Goal: Information Seeking & Learning: Learn about a topic

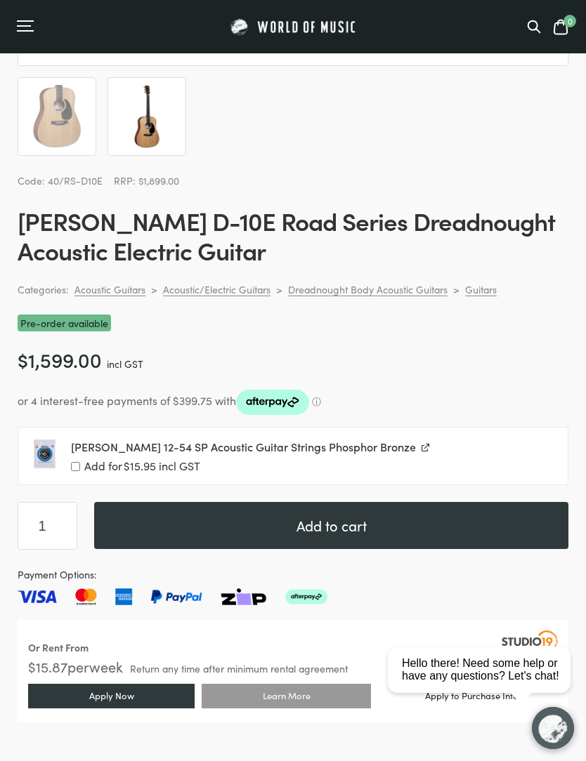
scroll to position [606, 0]
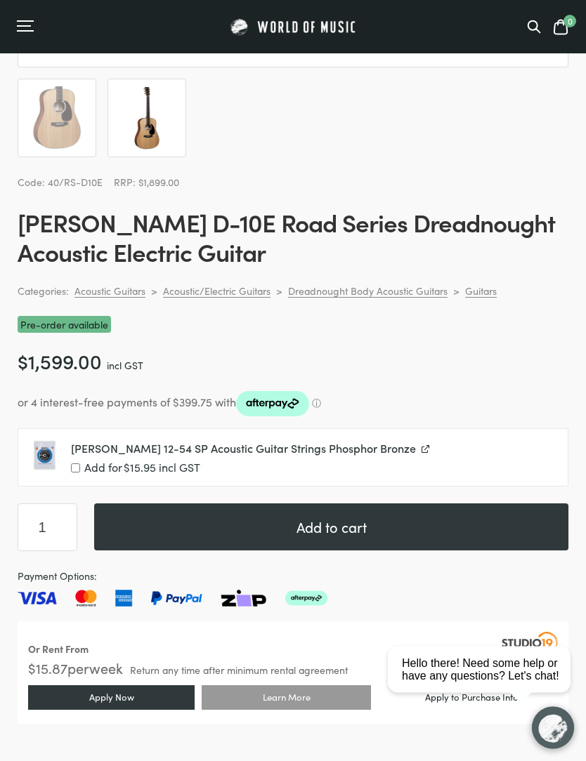
click at [324, 401] on p "or 4 interest-free payments of $399.75 with ⓘ" at bounding box center [293, 404] width 551 height 27
click at [309, 405] on icon "Afterpay logo - Opens a dialog" at bounding box center [272, 404] width 73 height 25
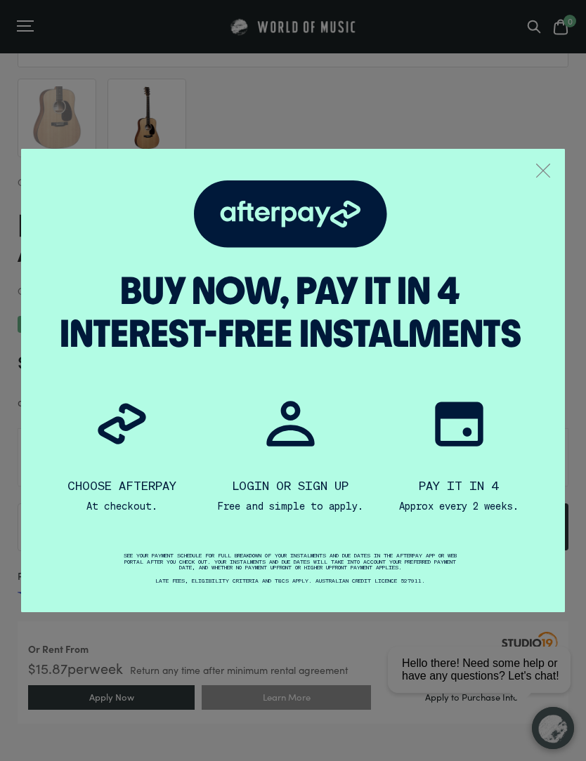
click at [548, 166] on button ".a { fill: none; stroke: #808284; stroke-linecap: round; stroke-linejoin: round…" at bounding box center [543, 172] width 18 height 20
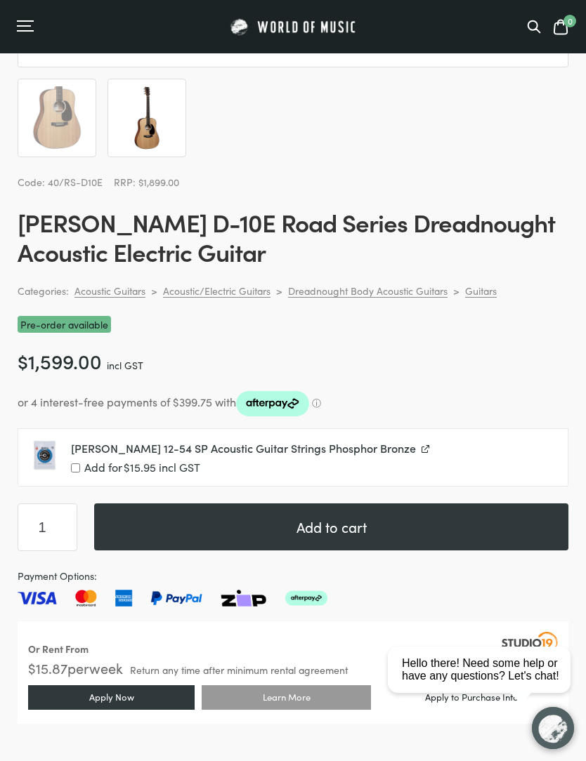
click at [326, 397] on p "or 4 interest-free payments of $399.75 with ⓘ" at bounding box center [293, 403] width 551 height 27
click at [0, 0] on slot "ⓘ" at bounding box center [0, 0] width 0 height 0
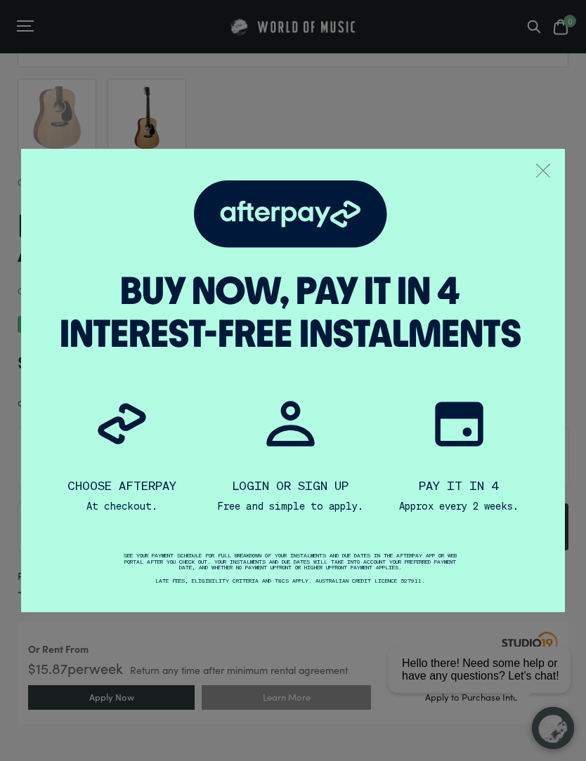
click at [555, 168] on div "Buy now, pay it in 4 interest-free instalments Choose Afterpay At checkout. Log…" at bounding box center [293, 380] width 544 height 463
click at [551, 172] on button ".a { fill: none; stroke: #808284; stroke-linecap: round; stroke-linejoin: round…" at bounding box center [543, 172] width 18 height 20
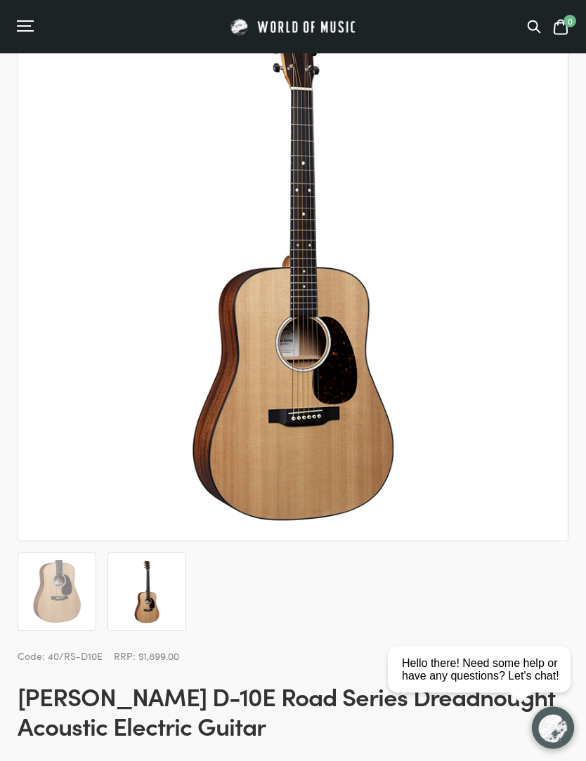
scroll to position [88, 0]
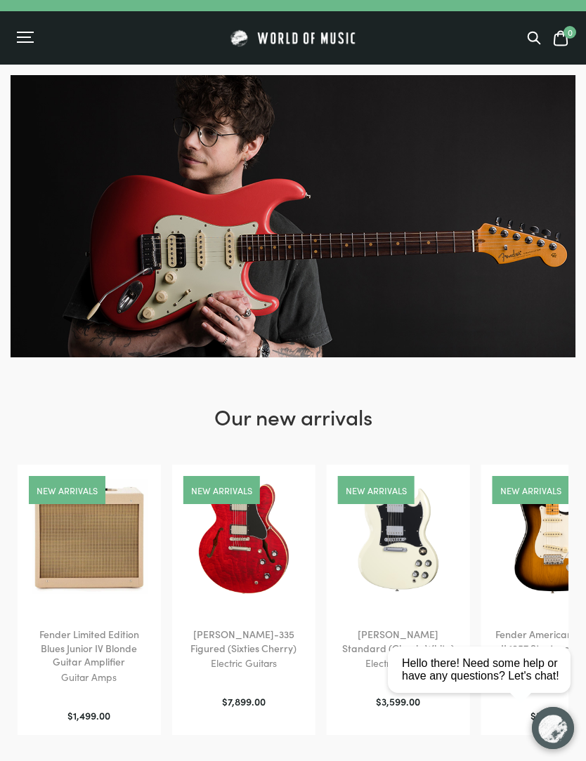
click at [541, 26] on div "0" at bounding box center [293, 37] width 586 height 53
click at [537, 32] on icon at bounding box center [534, 38] width 14 height 14
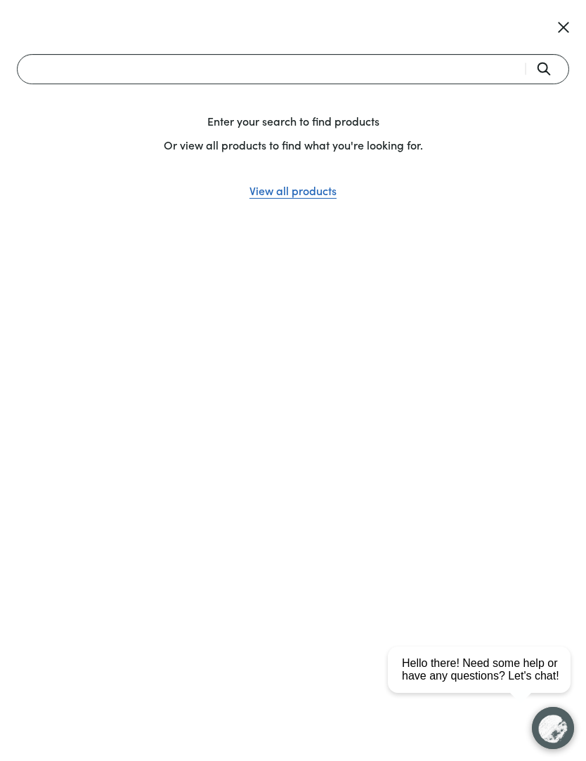
click at [464, 60] on input "Search" at bounding box center [293, 69] width 552 height 30
type input "马"
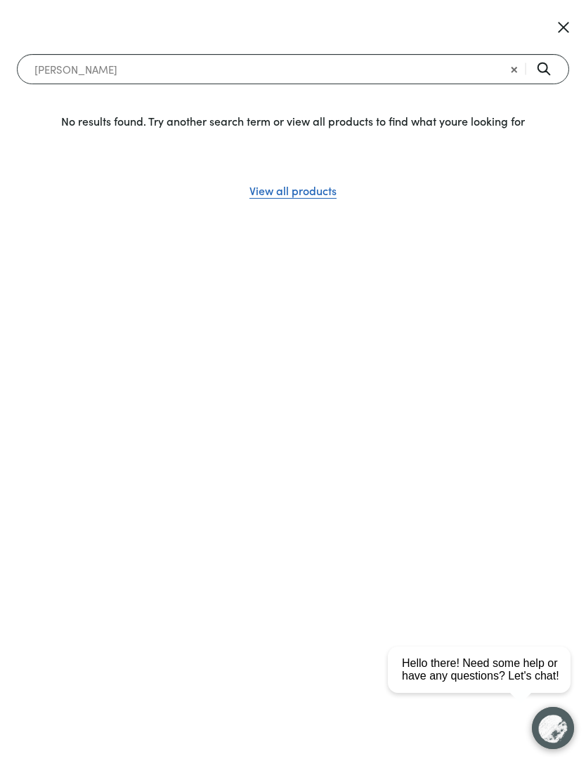
type input "martin"
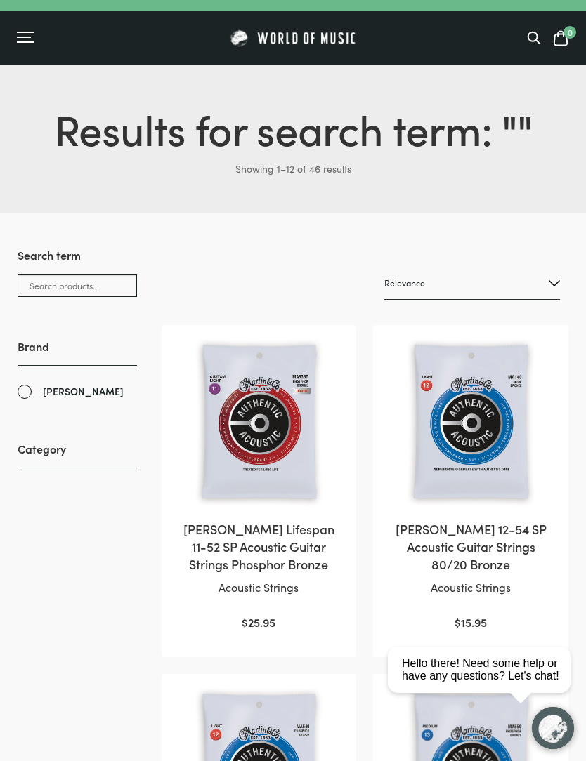
click at [512, 285] on select "Relevance Sort by popularity Sort by average rating Sort by latest Sort by pric…" at bounding box center [472, 283] width 176 height 33
select select "price-desc"
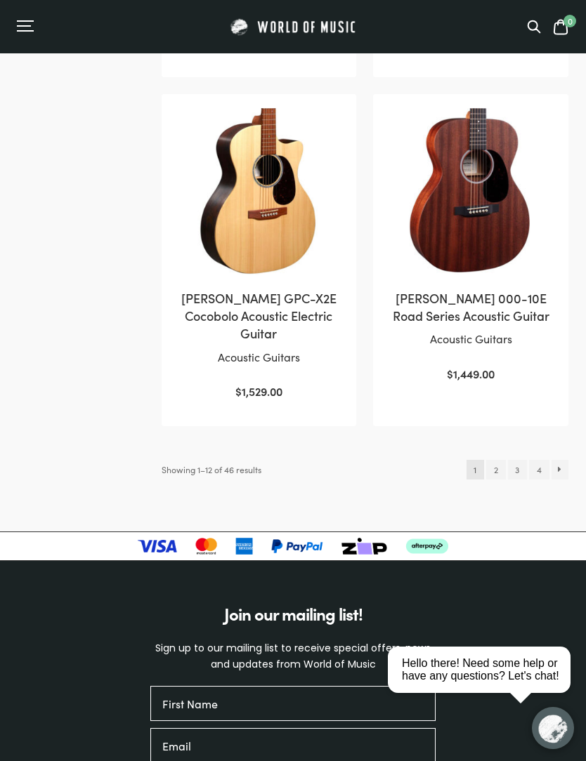
scroll to position [1957, 0]
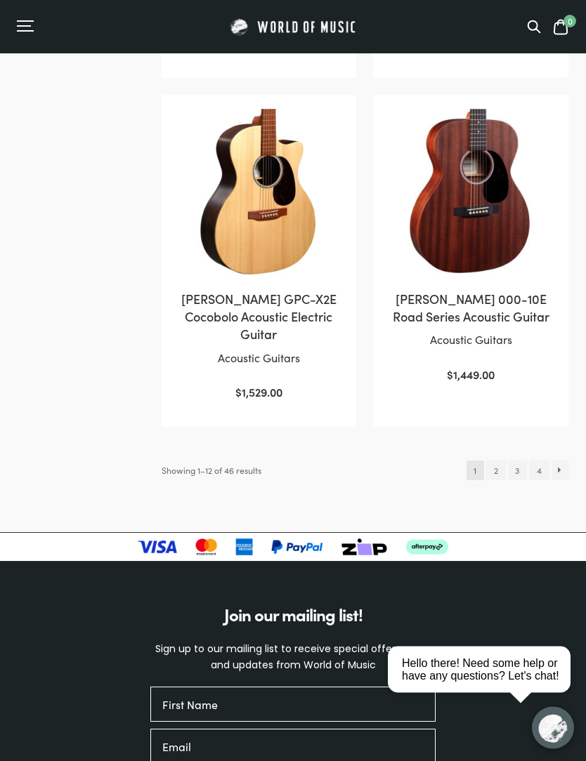
click at [503, 461] on link "2" at bounding box center [495, 471] width 19 height 20
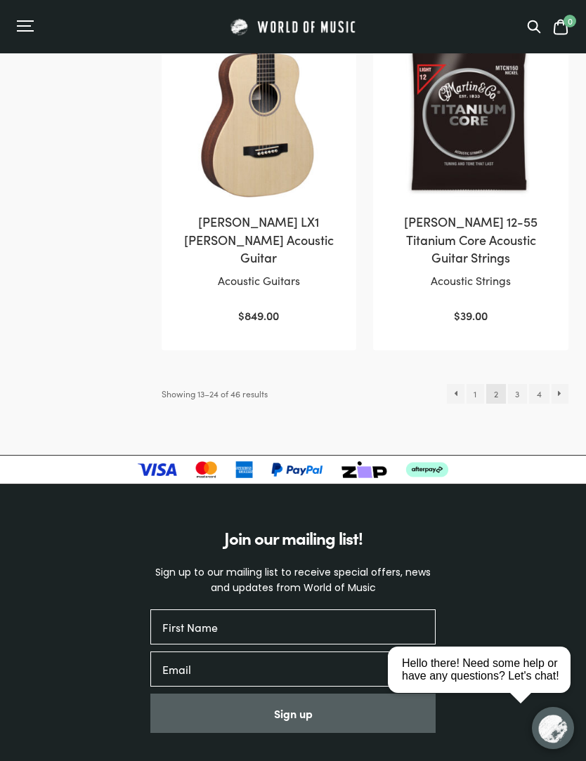
scroll to position [2067, 0]
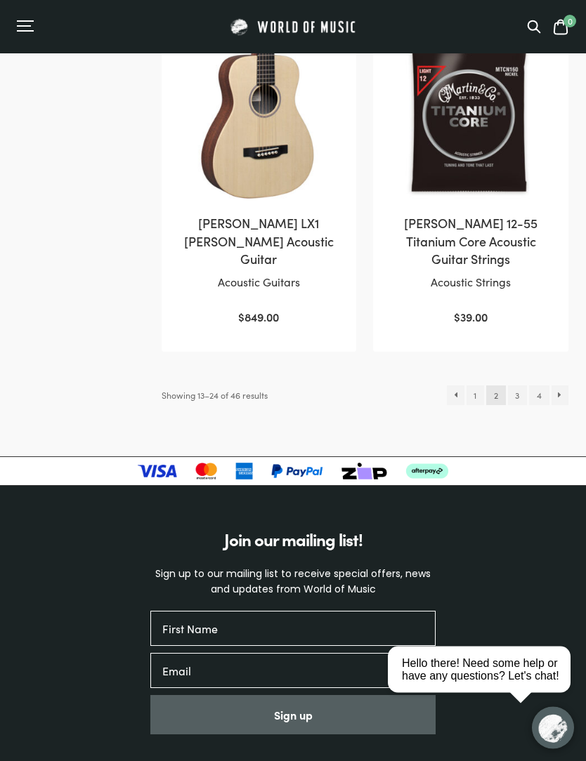
click at [475, 386] on link "1" at bounding box center [475, 396] width 18 height 20
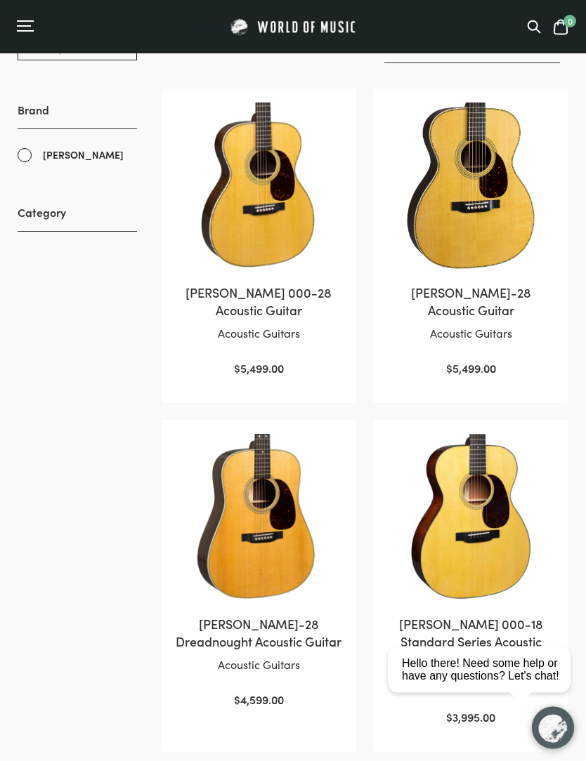
scroll to position [228, 0]
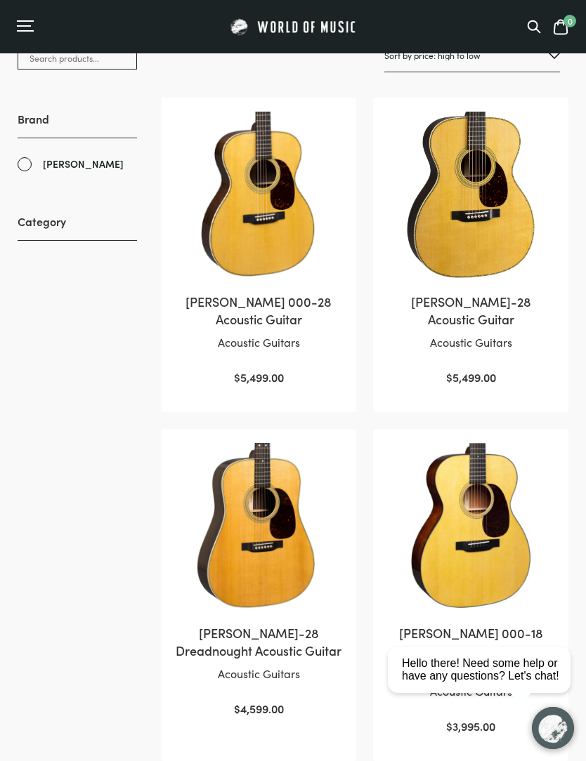
click at [527, 27] on icon at bounding box center [534, 27] width 14 height 14
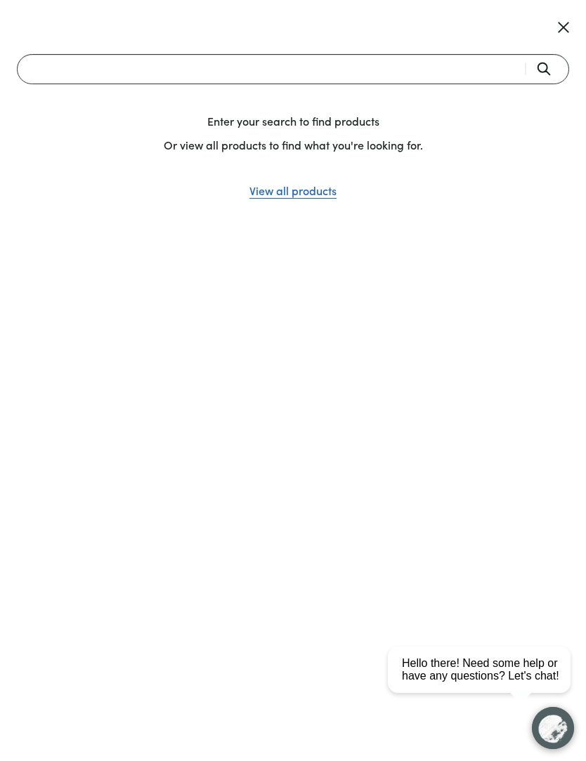
click at [478, 64] on input "Search" at bounding box center [293, 69] width 552 height 30
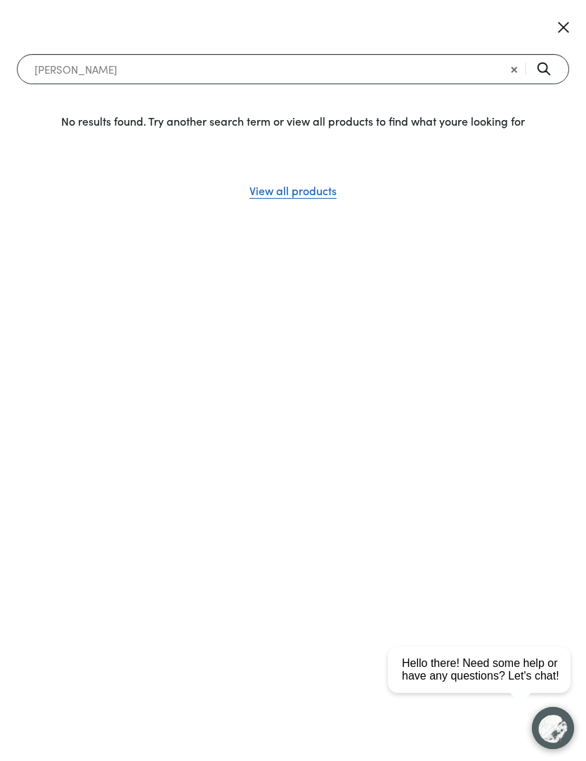
type input "[PERSON_NAME]"
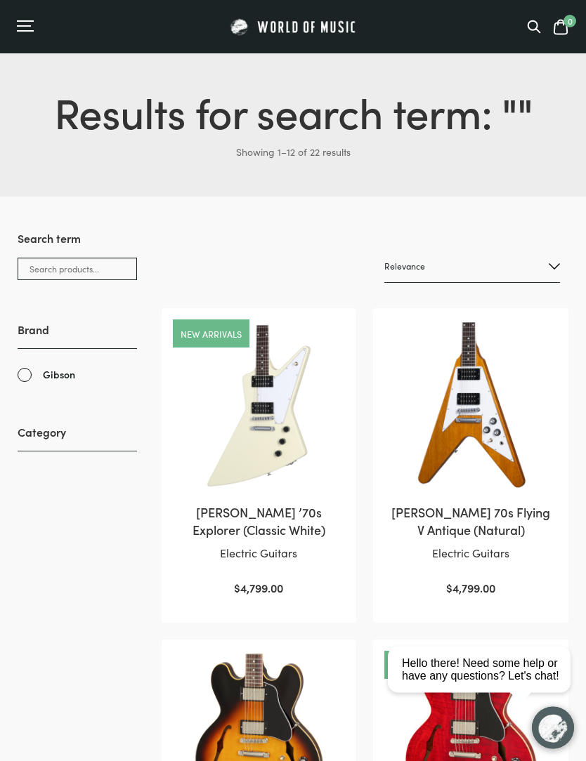
scroll to position [17, 0]
click at [550, 274] on select "Relevance Sort by popularity Sort by average rating Sort by latest Sort by pric…" at bounding box center [472, 266] width 176 height 33
select select "price-desc"
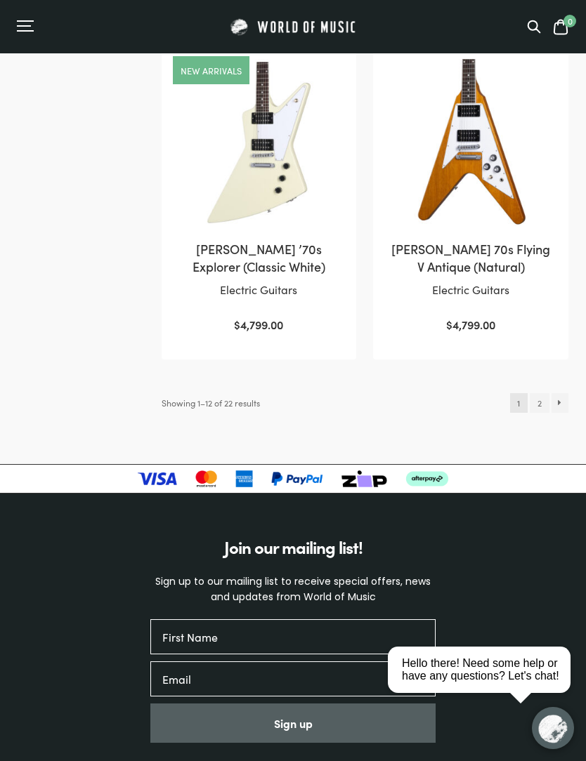
scroll to position [2006, 0]
click at [538, 394] on link "2" at bounding box center [539, 404] width 19 height 20
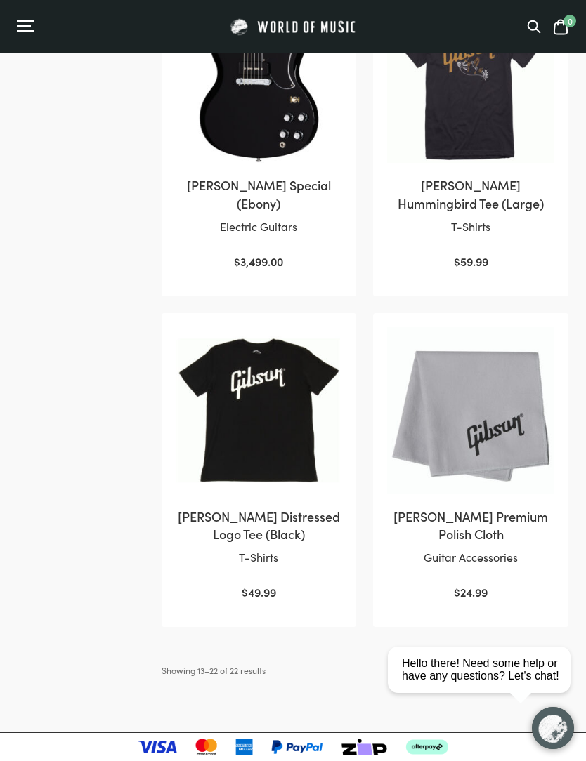
scroll to position [1388, 0]
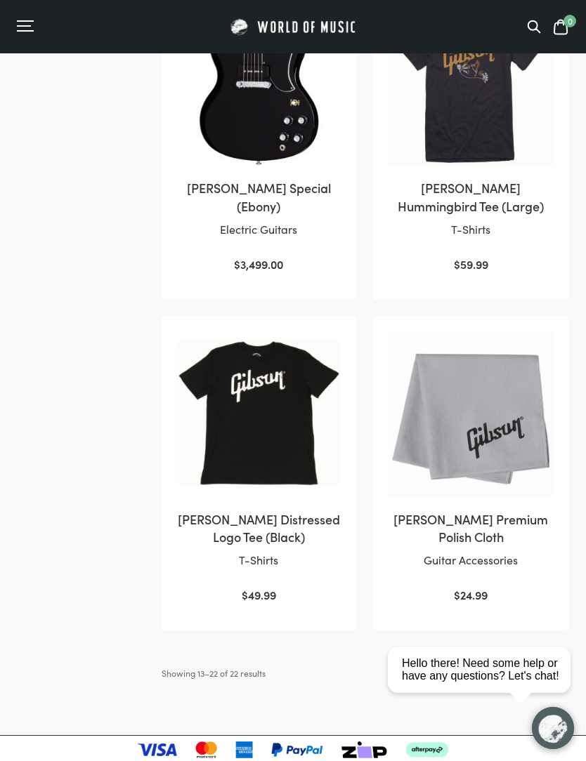
click at [544, 664] on link "1" at bounding box center [538, 674] width 18 height 20
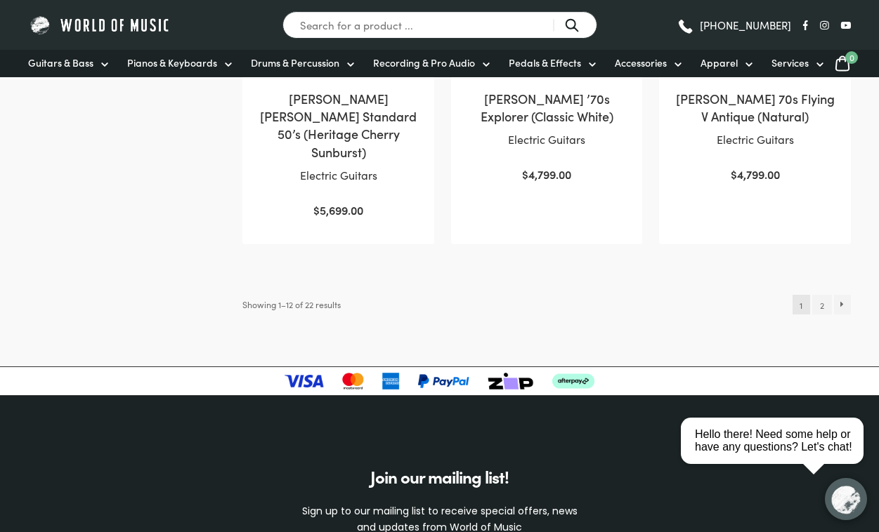
scroll to position [1497, 0]
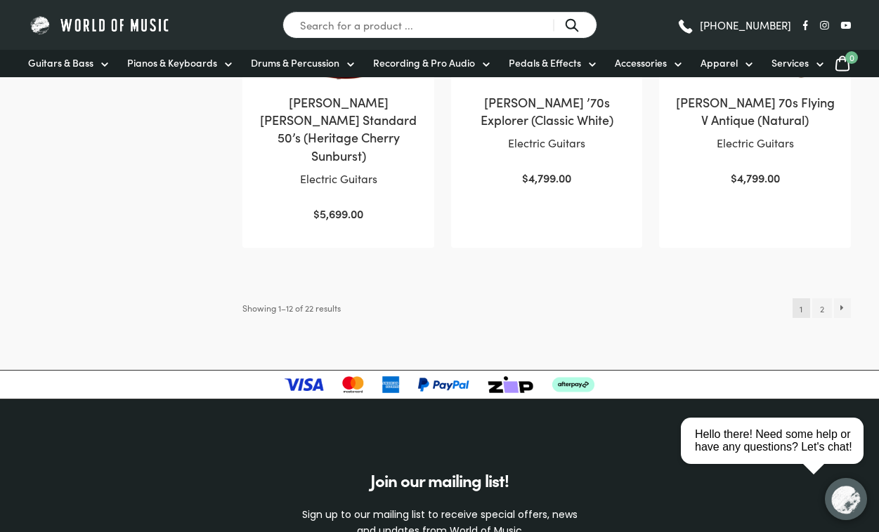
click at [585, 298] on link "2" at bounding box center [821, 308] width 19 height 20
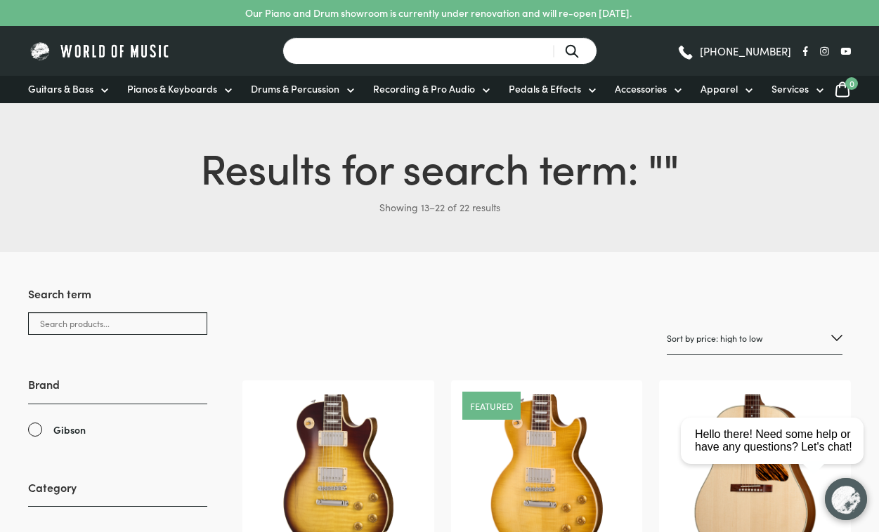
click at [515, 58] on input "Search for a product ..." at bounding box center [439, 50] width 315 height 27
type input "martin"
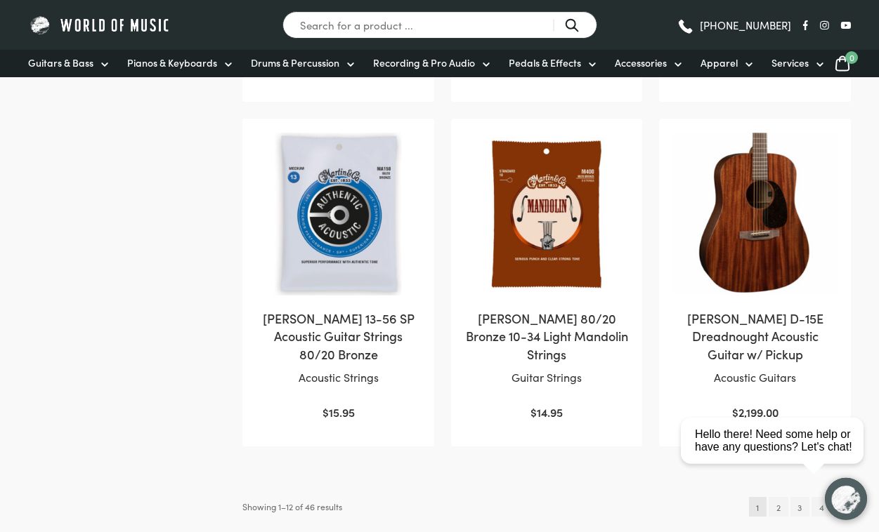
scroll to position [1409, 0]
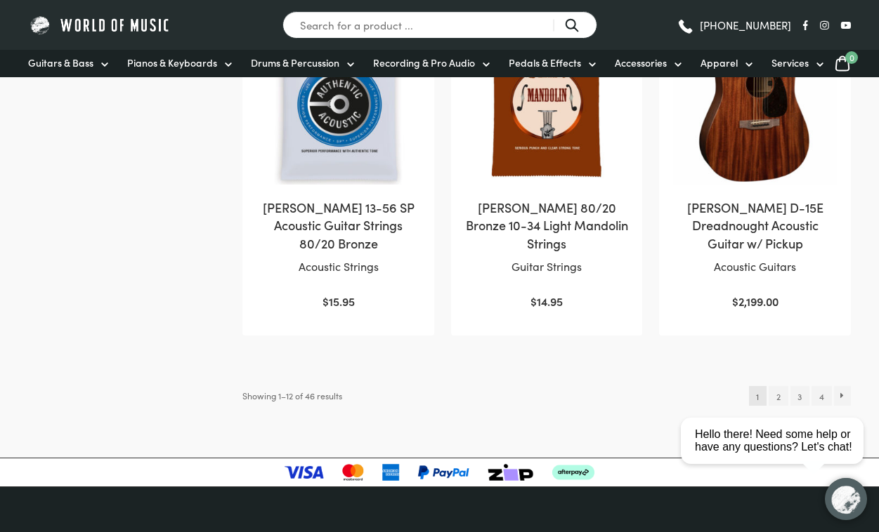
click at [773, 386] on link "2" at bounding box center [777, 396] width 19 height 20
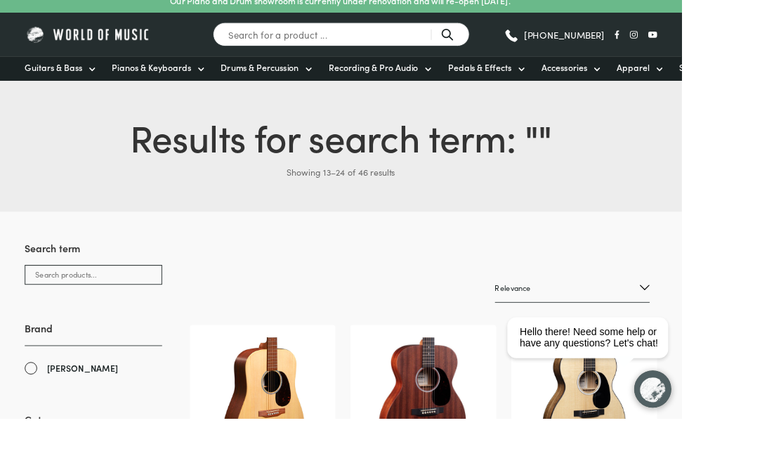
scroll to position [19, 0]
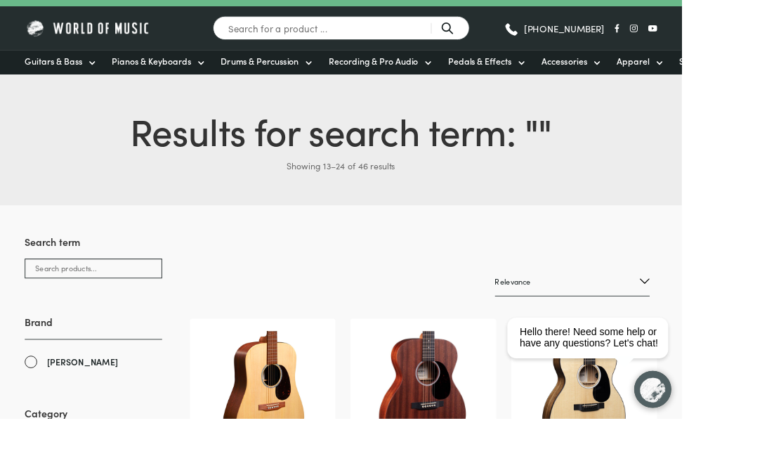
click at [701, 329] on select "Relevance Sort by popularity Sort by average rating Sort by latest Sort by pric…" at bounding box center [650, 319] width 176 height 33
select select "price-desc"
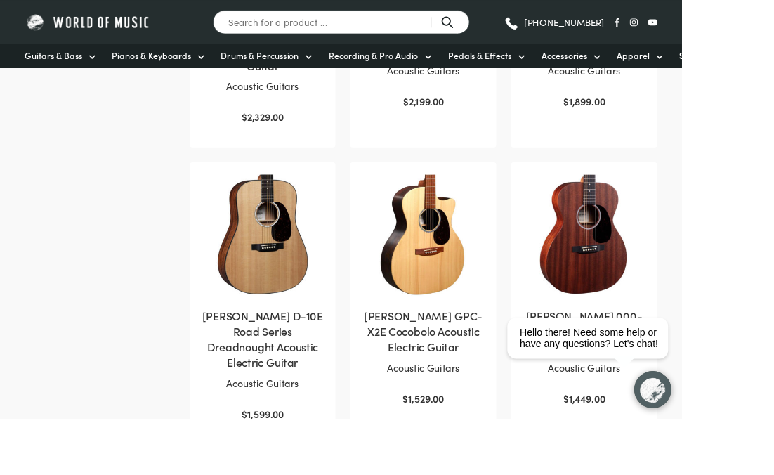
scroll to position [1172, 0]
click at [267, 385] on link "[PERSON_NAME] D-10E Road Series Dreadnought Acoustic Electric Guitar Acoustic G…" at bounding box center [299, 339] width 138 height 281
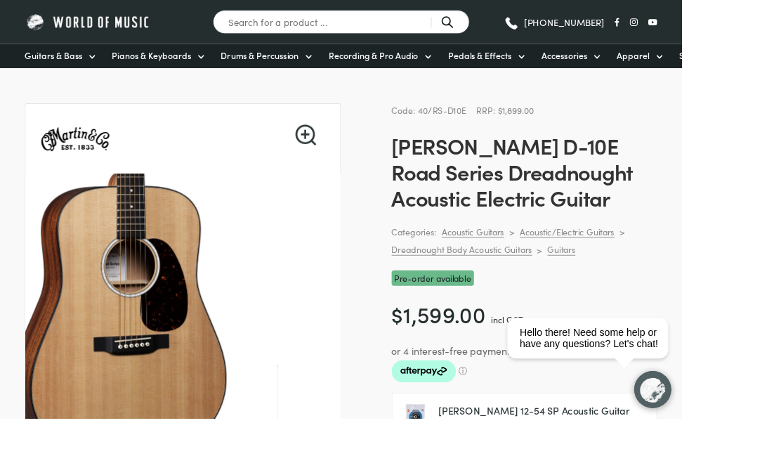
scroll to position [43, 0]
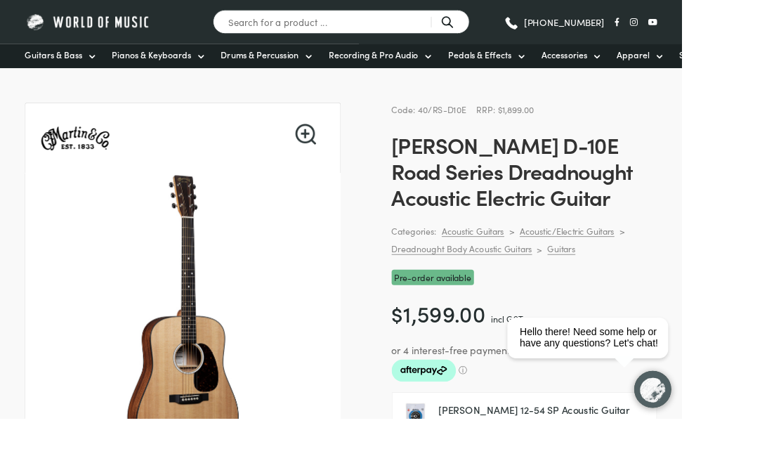
click at [222, 474] on img at bounding box center [310, 478] width 562 height 562
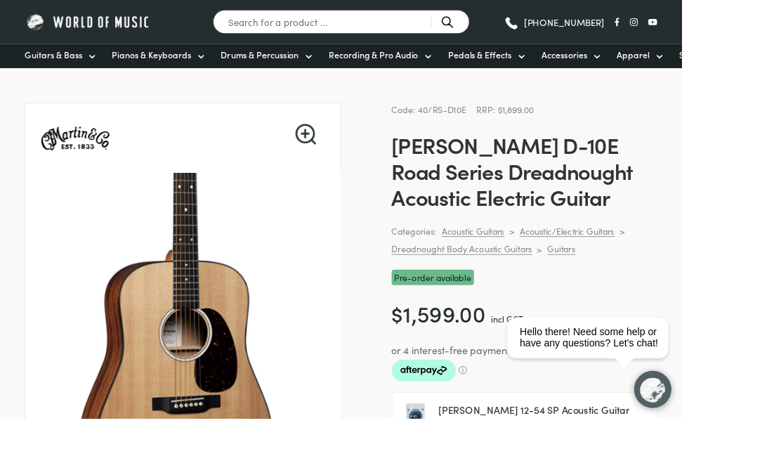
click at [346, 162] on link "🔍" at bounding box center [347, 152] width 24 height 24
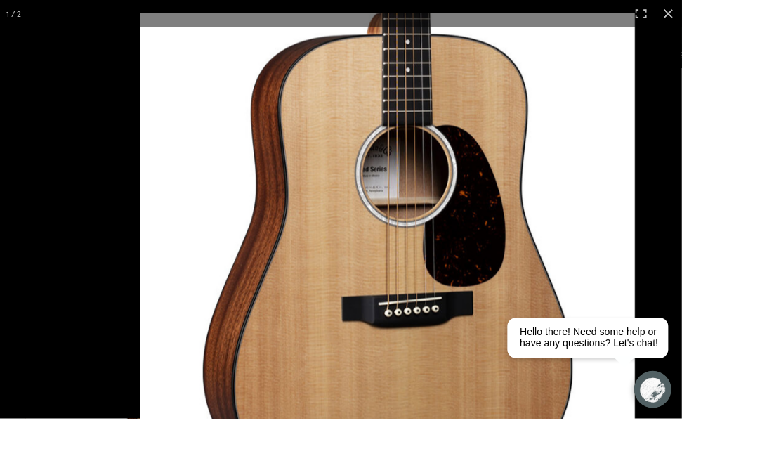
click at [291, 474] on img at bounding box center [440, 296] width 562 height 562
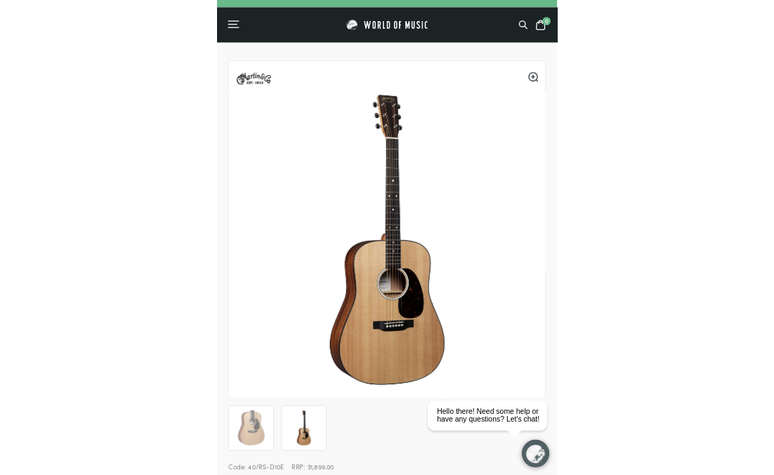
scroll to position [112, 0]
